Goal: Contribute content: Add original content to the website for others to see

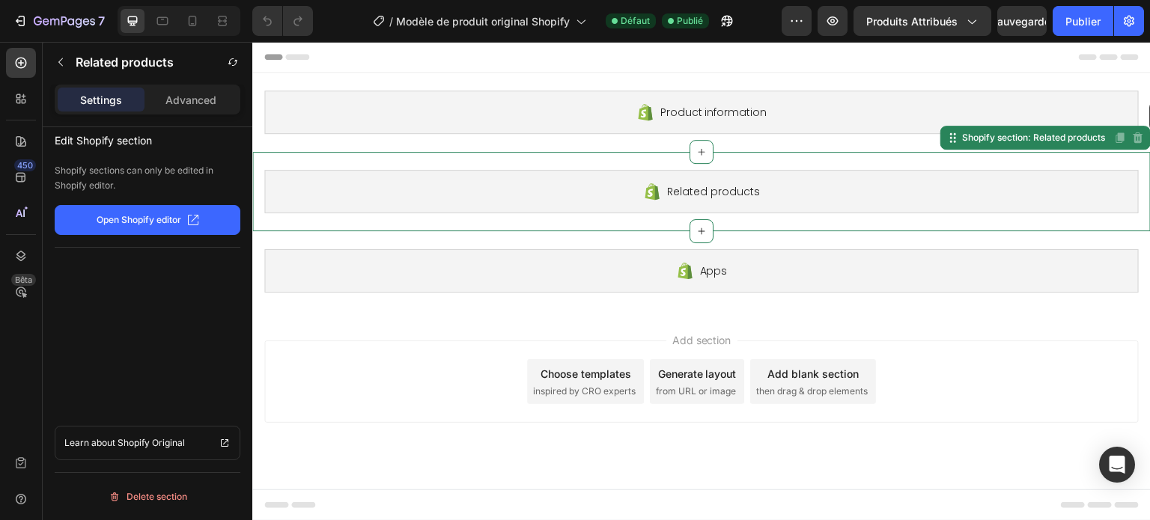
drag, startPoint x: 1150, startPoint y: 202, endPoint x: 1150, endPoint y: 88, distance: 114.6
click at [1150, 88] on div "Product information Shopify section: Product information Related products Shopi…" at bounding box center [701, 192] width 899 height 238
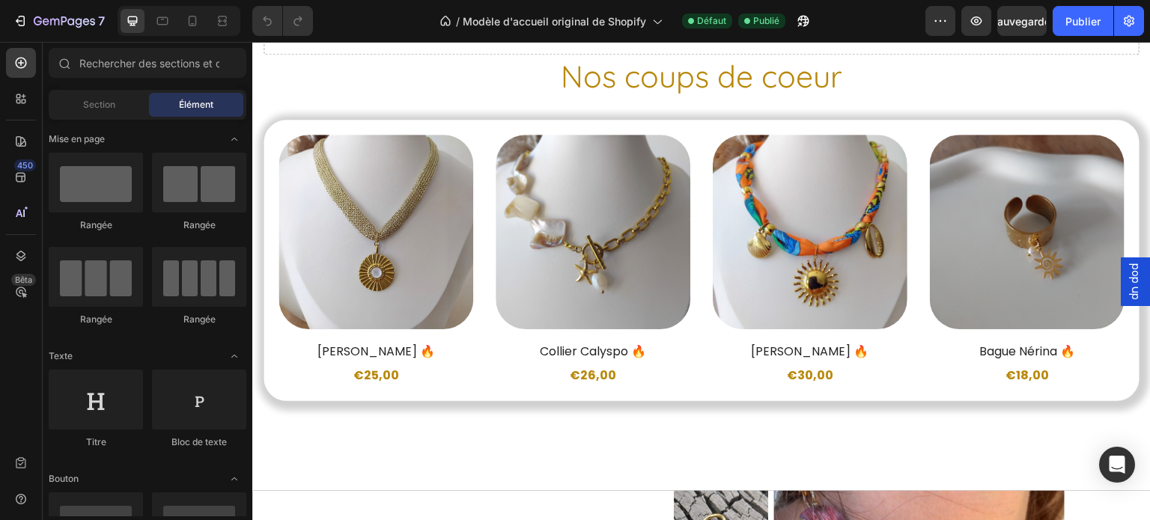
scroll to position [653, 0]
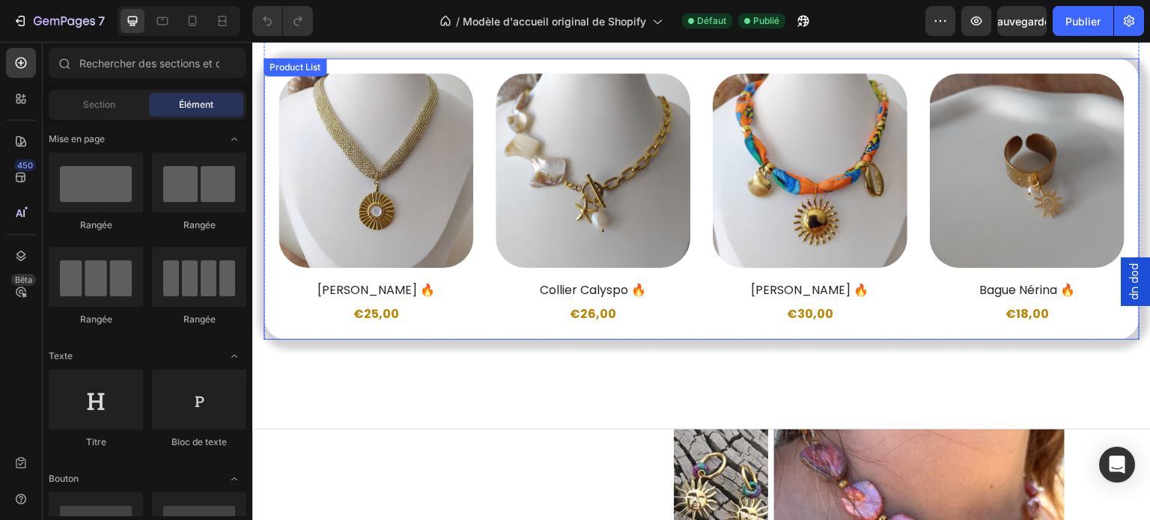
click at [911, 301] on div "Product Images Row [PERSON_NAME] 🔥 Product Title €25,00 Product Price Product P…" at bounding box center [702, 199] width 846 height 252
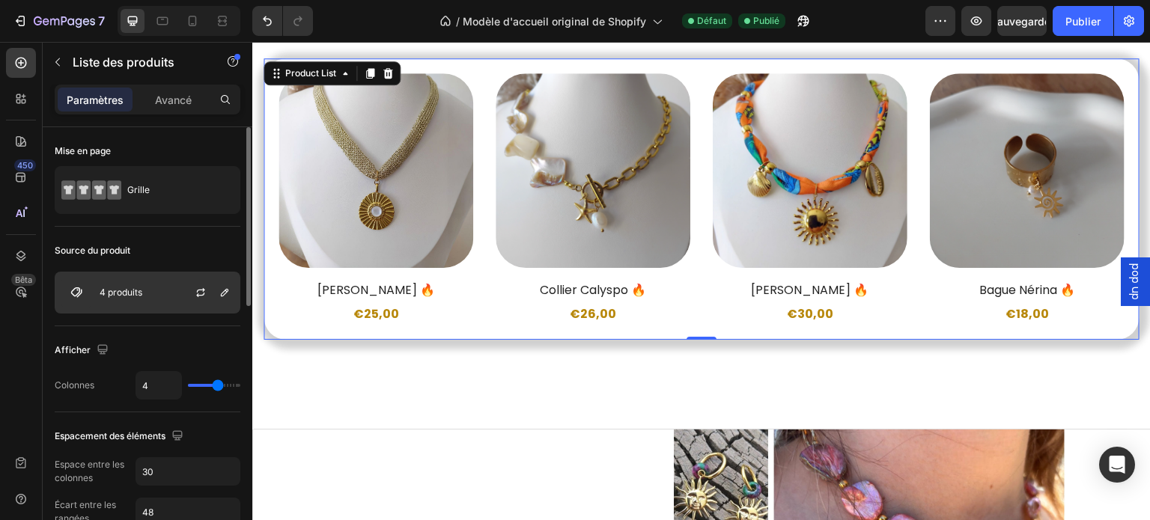
click at [136, 285] on div "4 produits" at bounding box center [148, 293] width 186 height 42
click at [74, 290] on img at bounding box center [76, 293] width 30 height 30
type input "5"
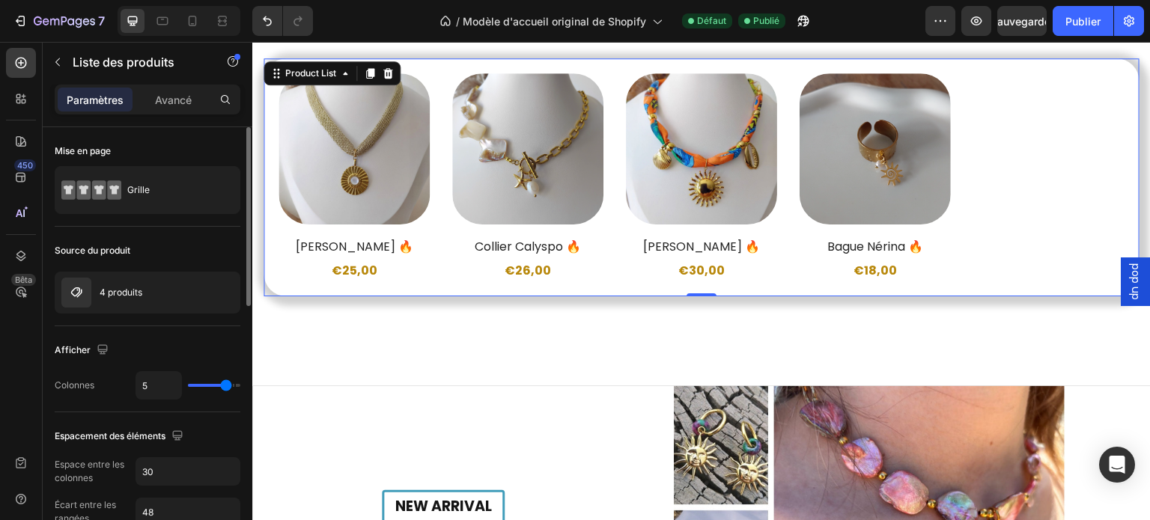
type input "6"
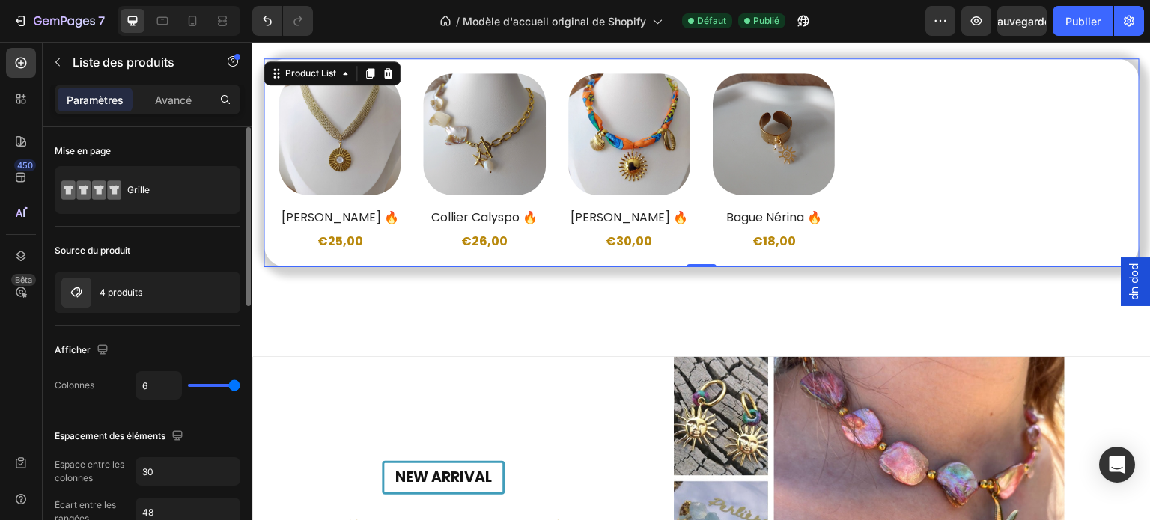
drag, startPoint x: 220, startPoint y: 384, endPoint x: 246, endPoint y: 380, distance: 26.5
type input "6"
click at [240, 384] on input "range" at bounding box center [214, 385] width 52 height 3
type input "5"
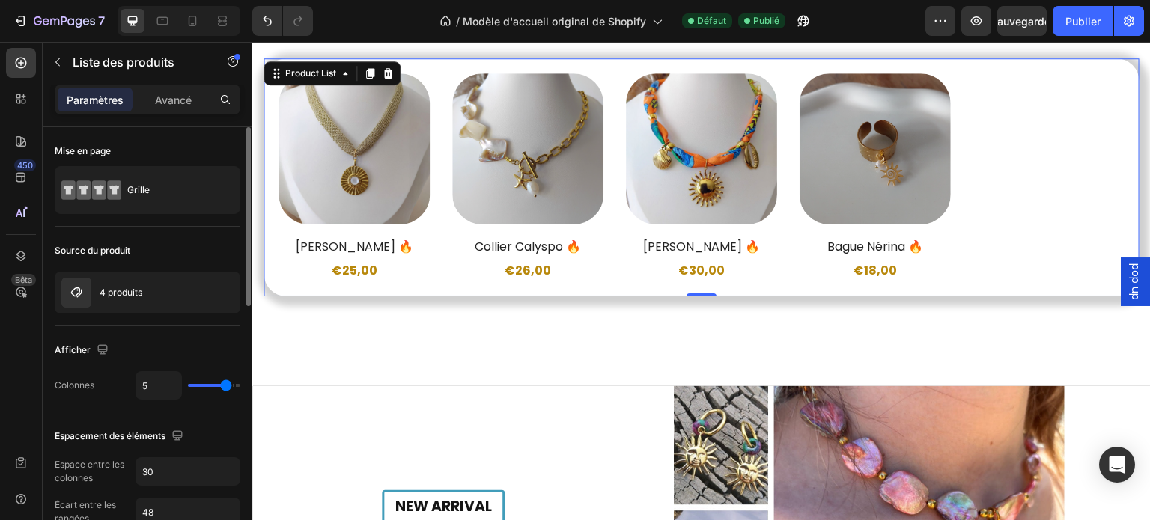
drag, startPoint x: 235, startPoint y: 386, endPoint x: 225, endPoint y: 389, distance: 10.7
type input "5"
click at [225, 387] on input "range" at bounding box center [214, 385] width 52 height 3
click at [222, 294] on icon "button" at bounding box center [225, 293] width 12 height 12
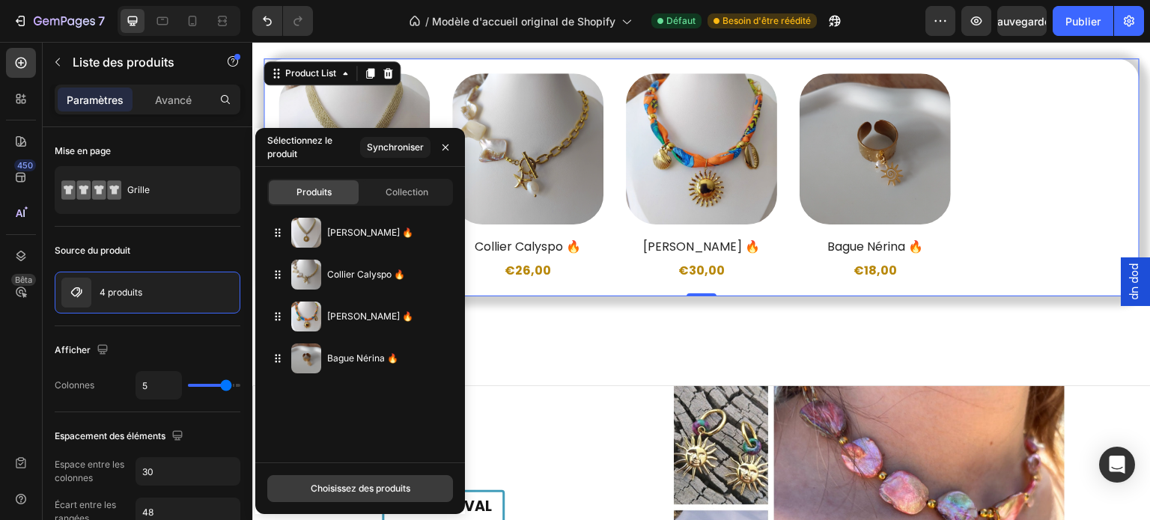
click at [342, 491] on font "Choisissez des produits" at bounding box center [361, 488] width 100 height 11
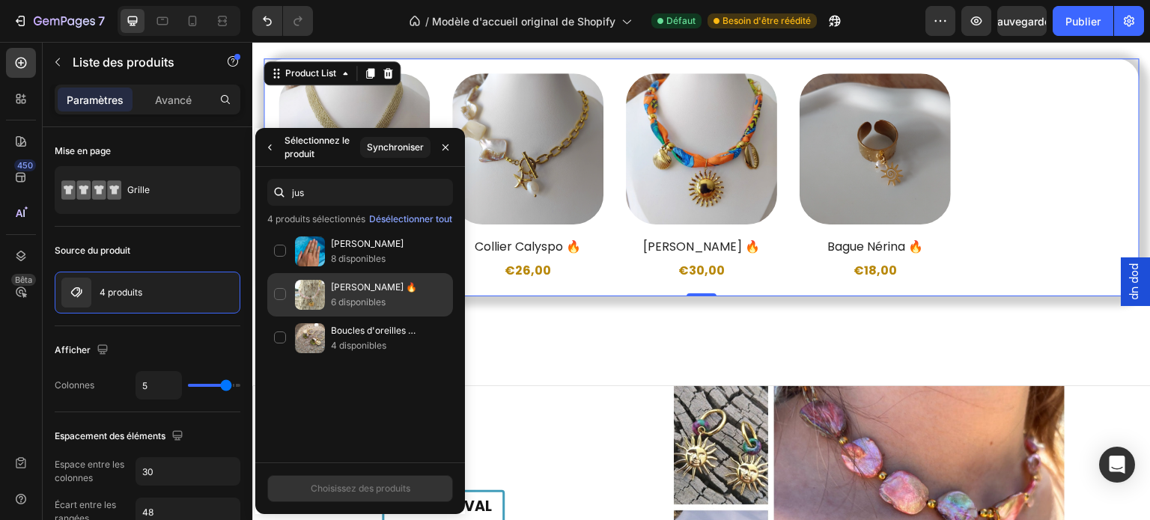
type input "jus"
click at [380, 293] on p "[PERSON_NAME] 🔥" at bounding box center [388, 287] width 115 height 15
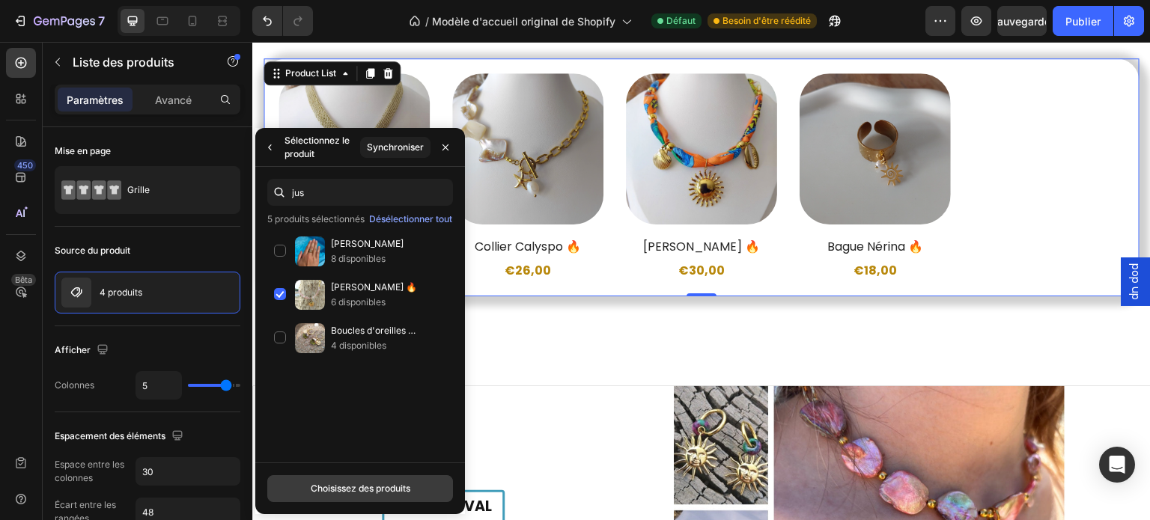
click at [389, 490] on font "Choisissez des produits" at bounding box center [361, 488] width 100 height 11
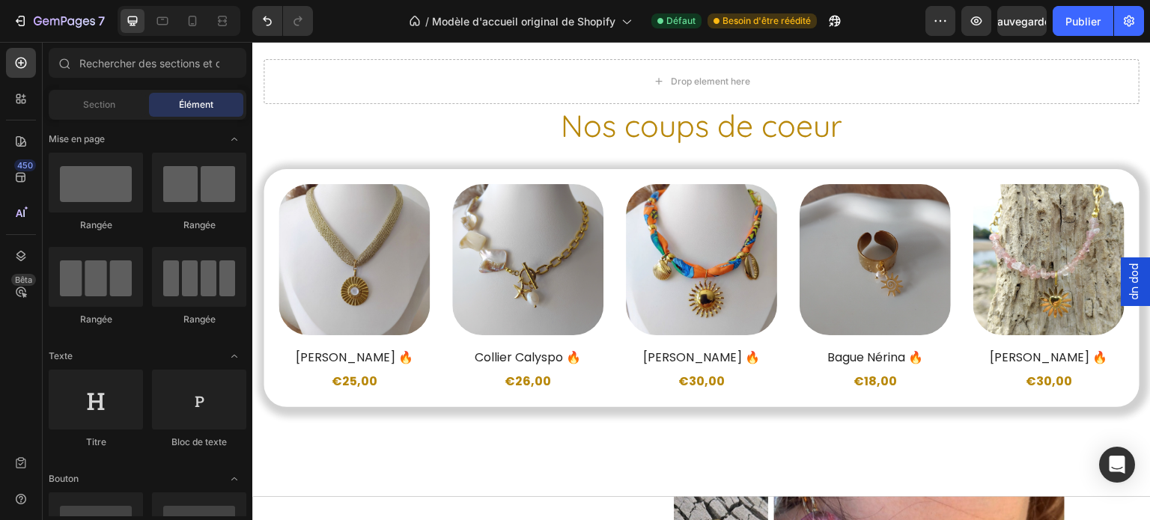
scroll to position [538, 0]
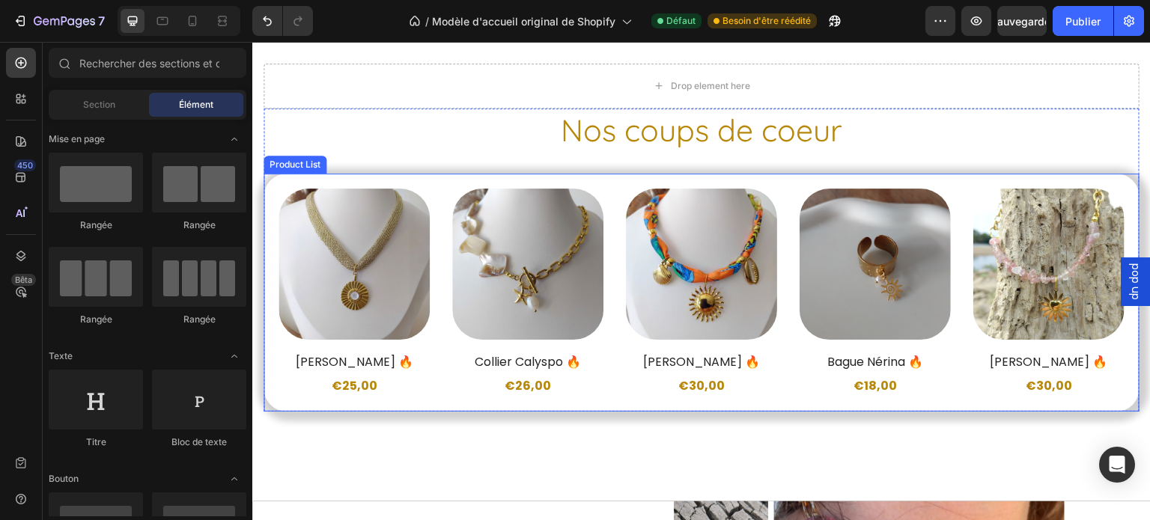
click at [438, 394] on div "Product Images Row [PERSON_NAME] 🔥 Product Title €25,00 Product Price Product P…" at bounding box center [702, 293] width 876 height 238
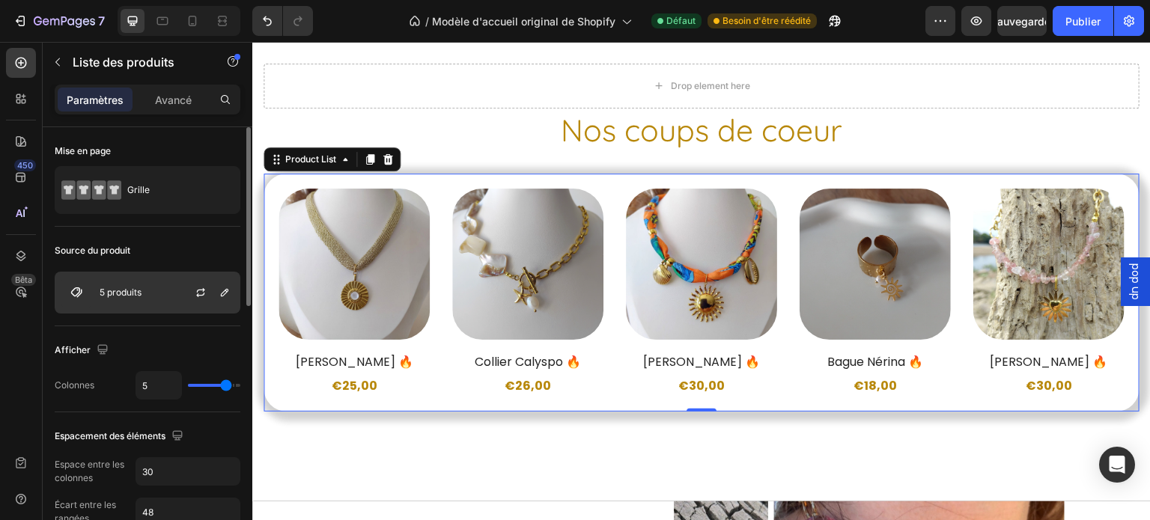
click at [138, 300] on div "5 produits" at bounding box center [148, 293] width 186 height 42
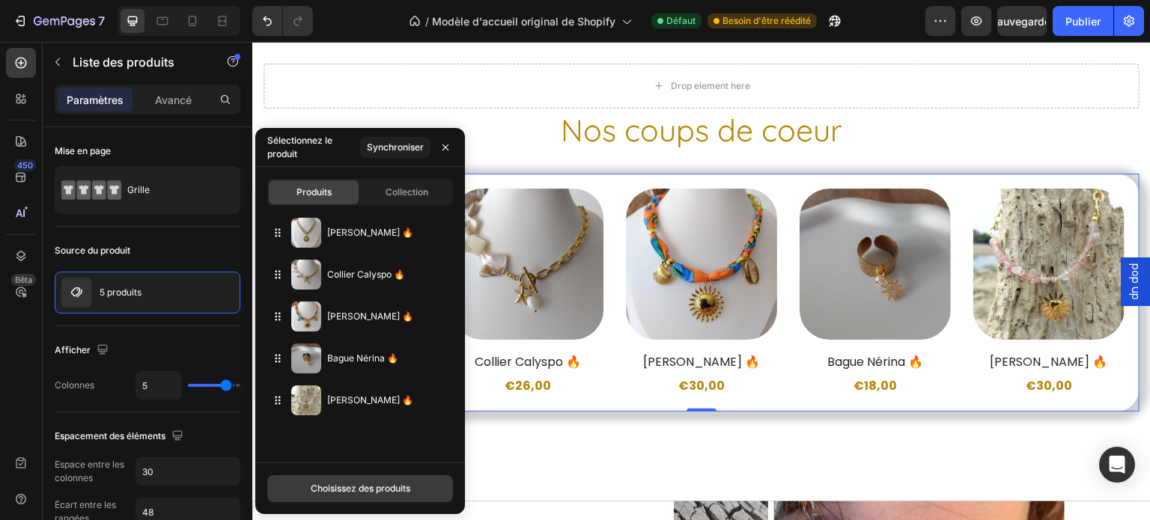
click at [344, 479] on button "Choisissez des produits" at bounding box center [360, 489] width 186 height 27
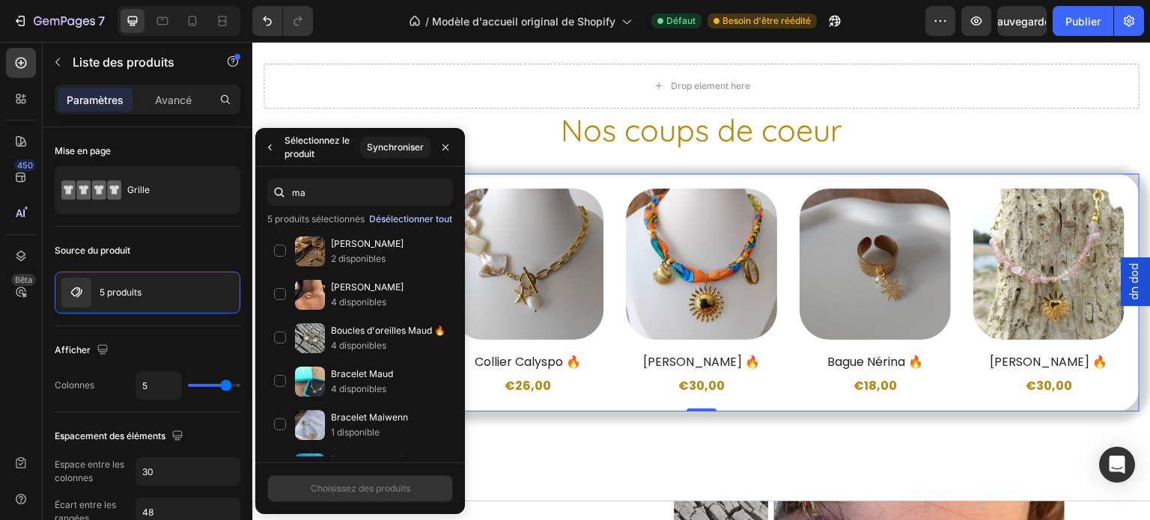
type input "mar"
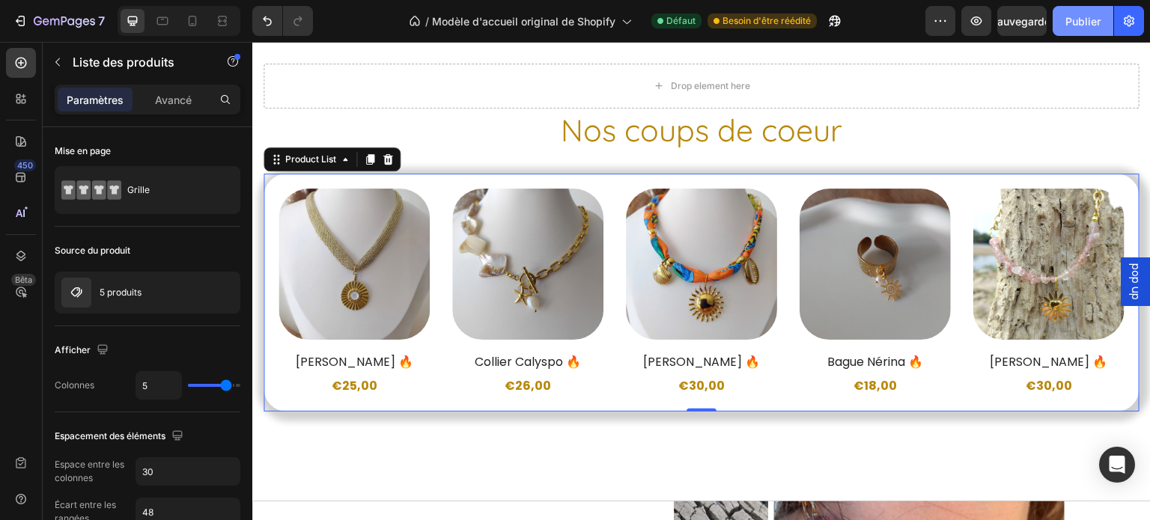
click at [1087, 27] on font "Publier" at bounding box center [1083, 21] width 35 height 16
